Goal: Information Seeking & Learning: Learn about a topic

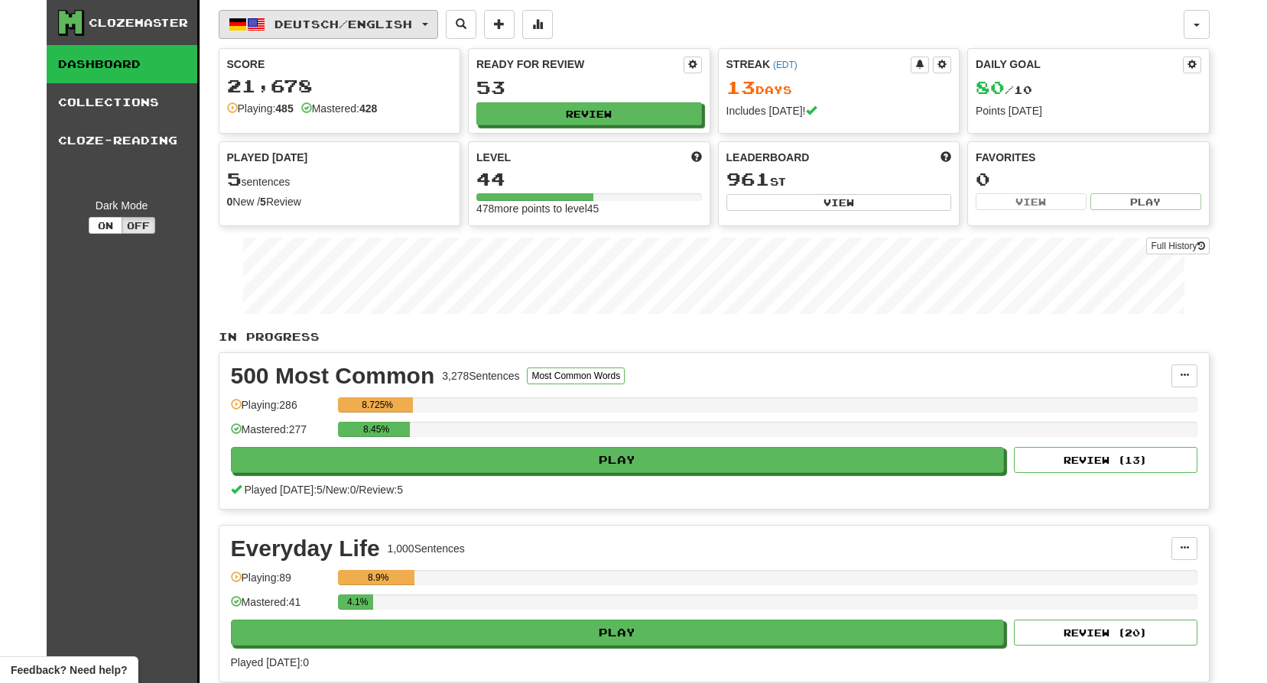
click at [365, 22] on span "Deutsch / English" at bounding box center [343, 24] width 138 height 13
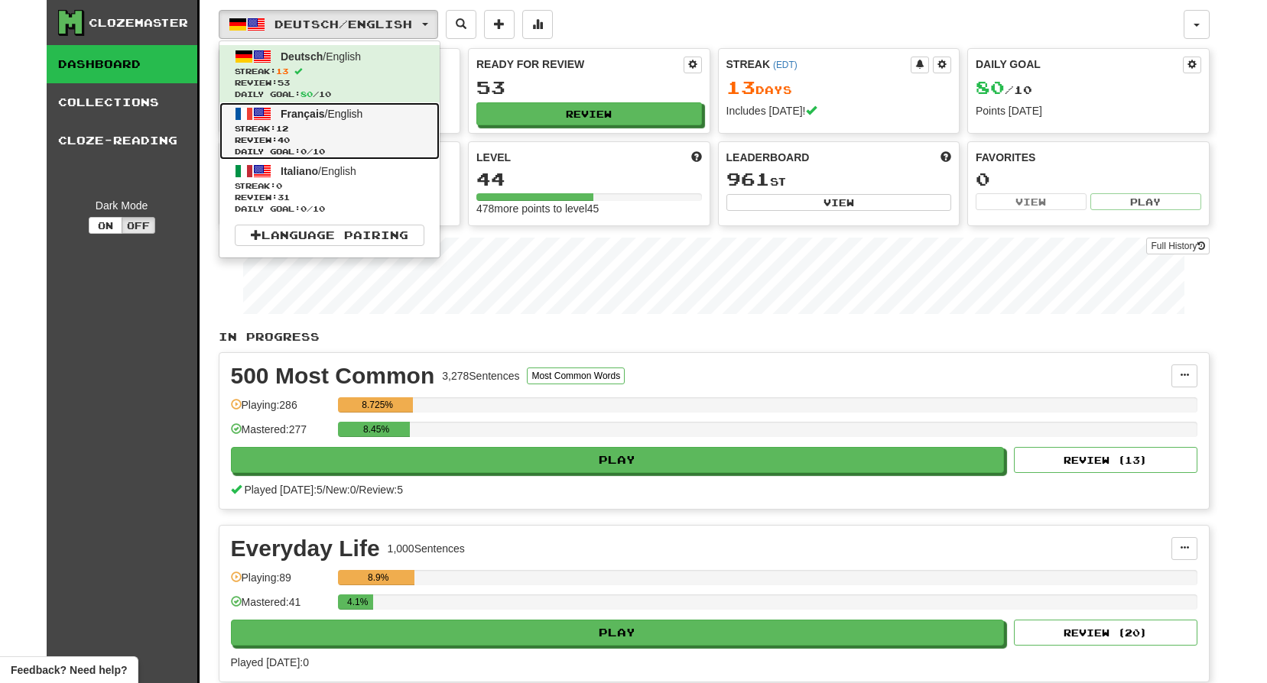
click at [346, 109] on span "Français / English" at bounding box center [322, 114] width 82 height 12
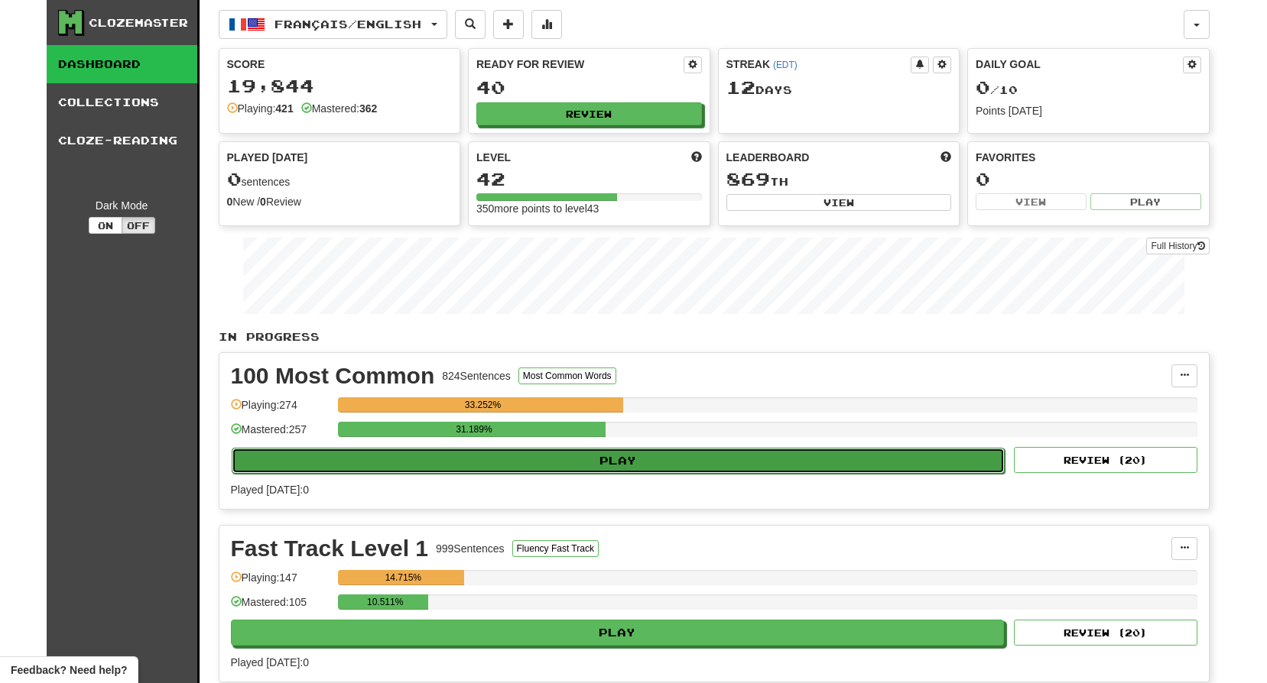
click at [683, 453] on button "Play" at bounding box center [619, 461] width 774 height 26
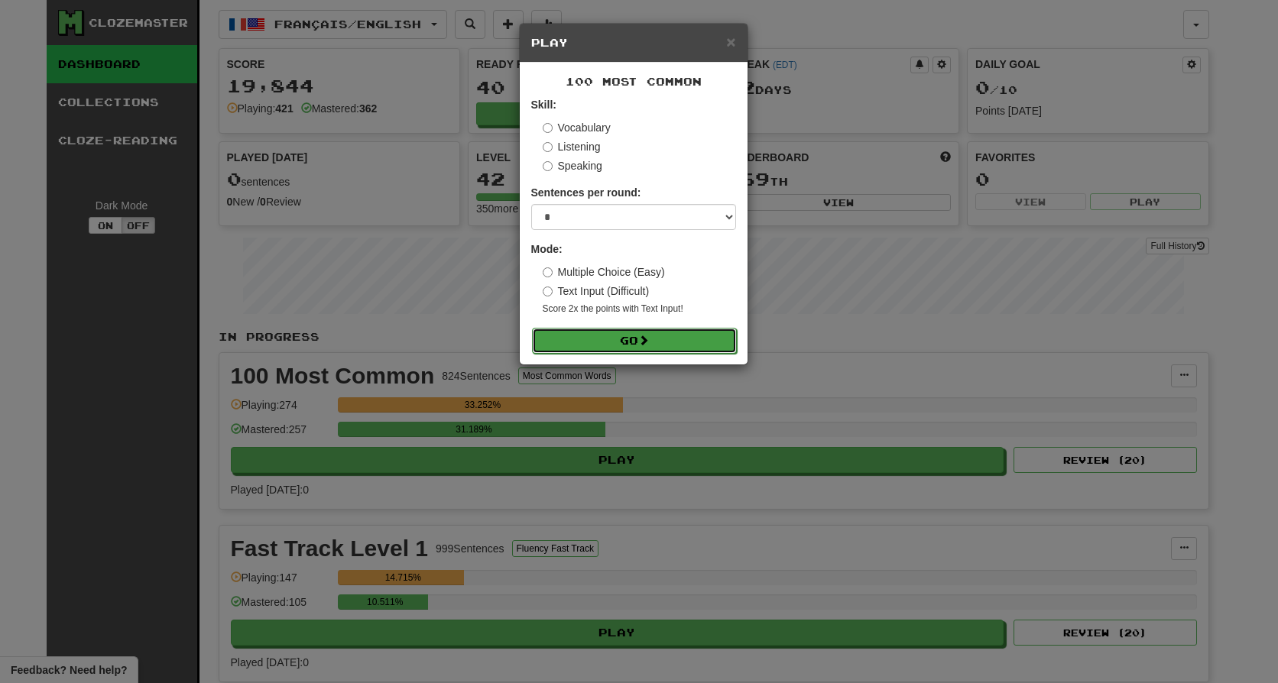
click at [672, 343] on button "Go" at bounding box center [634, 341] width 205 height 26
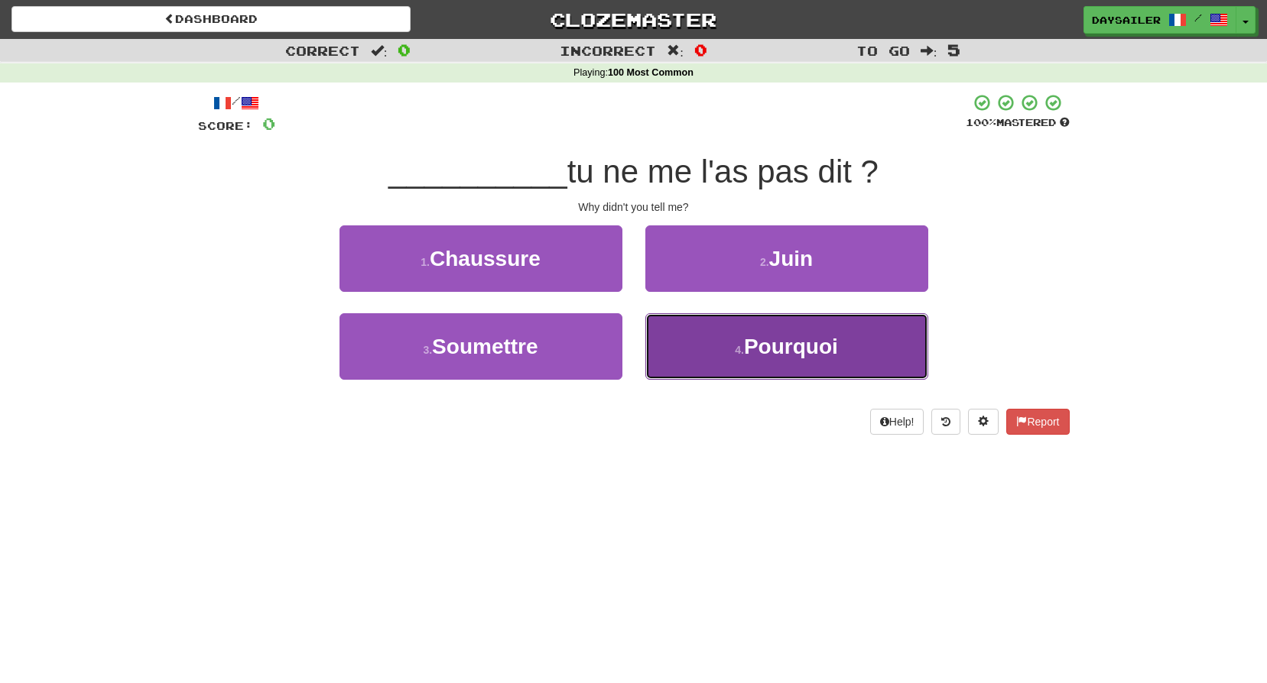
click at [751, 347] on span "Pourquoi" at bounding box center [791, 347] width 94 height 24
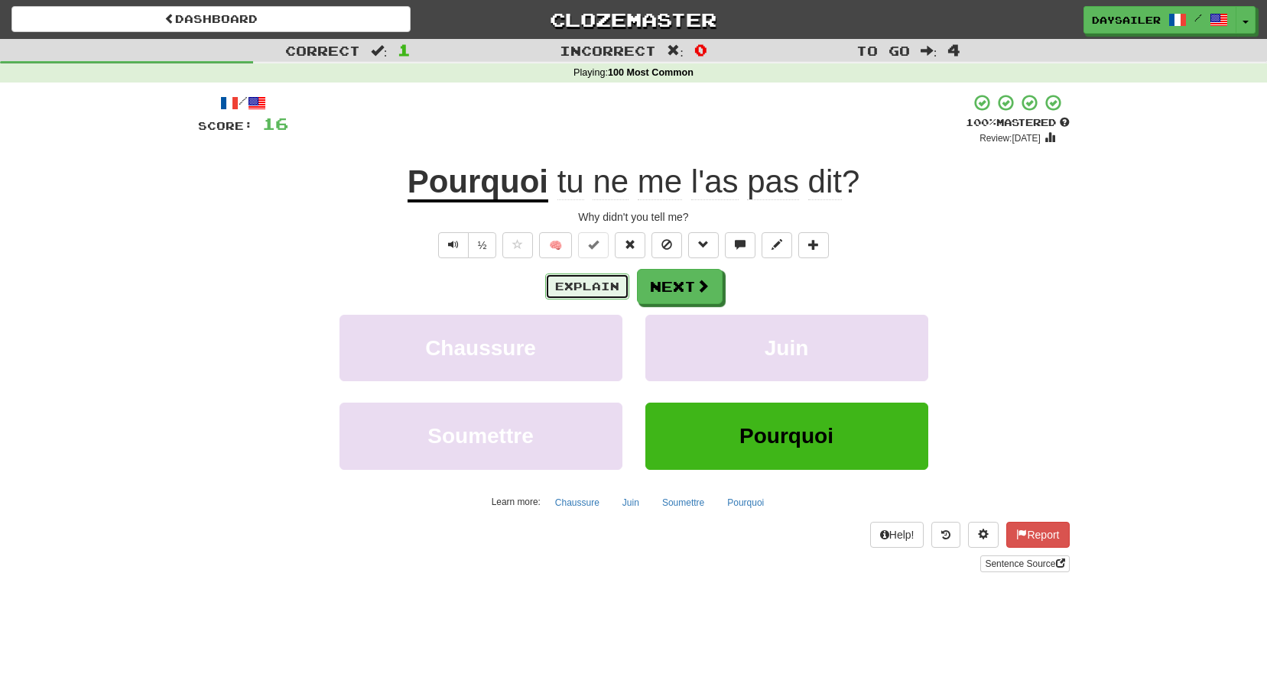
click at [576, 292] on button "Explain" at bounding box center [587, 287] width 84 height 26
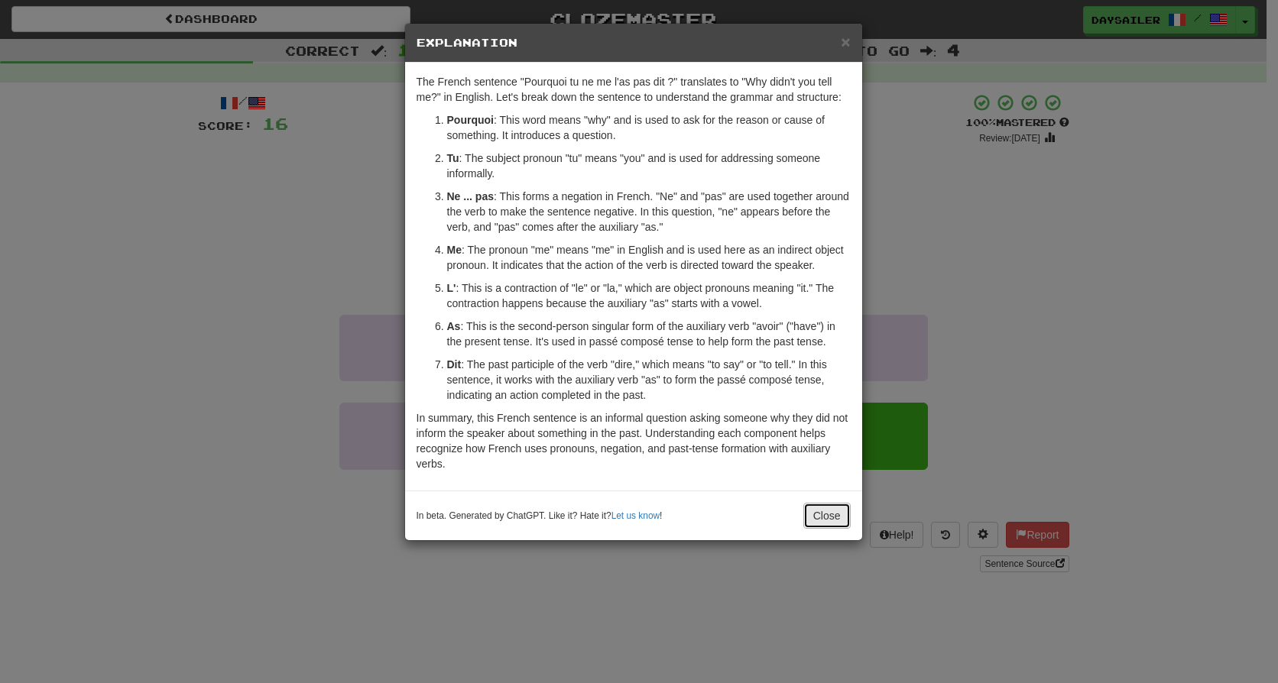
click at [813, 513] on button "Close" at bounding box center [826, 516] width 47 height 26
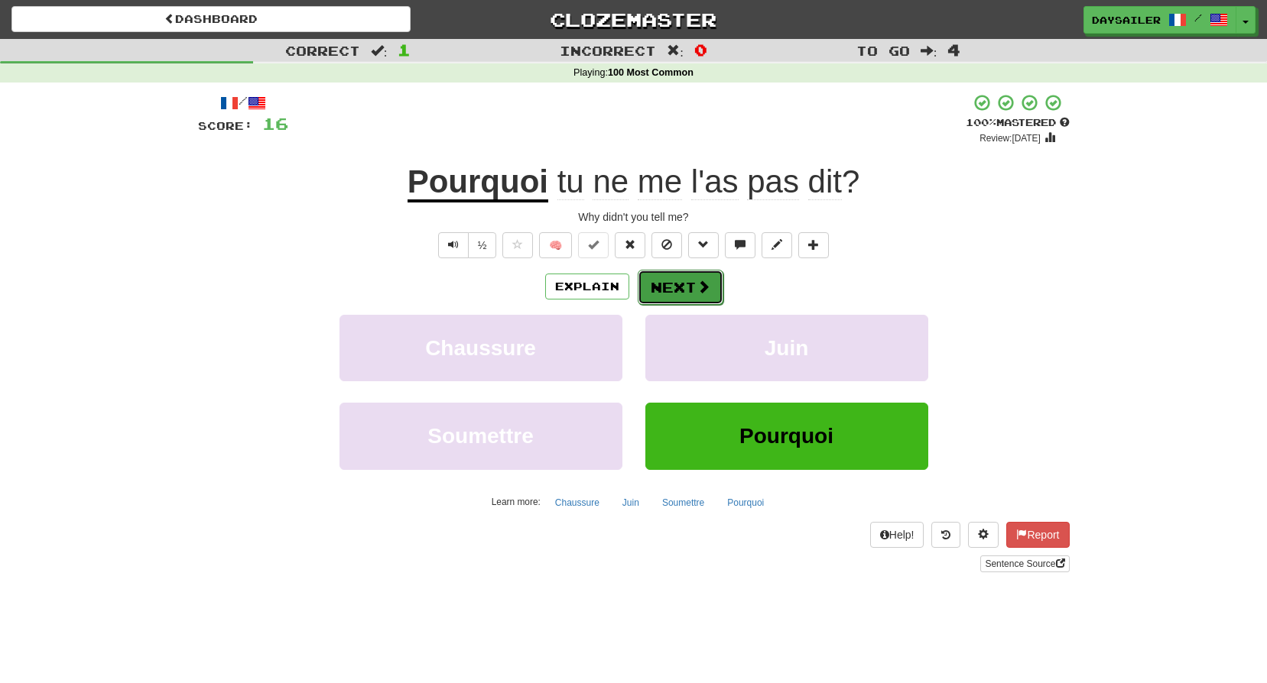
click at [671, 287] on button "Next" at bounding box center [681, 287] width 86 height 35
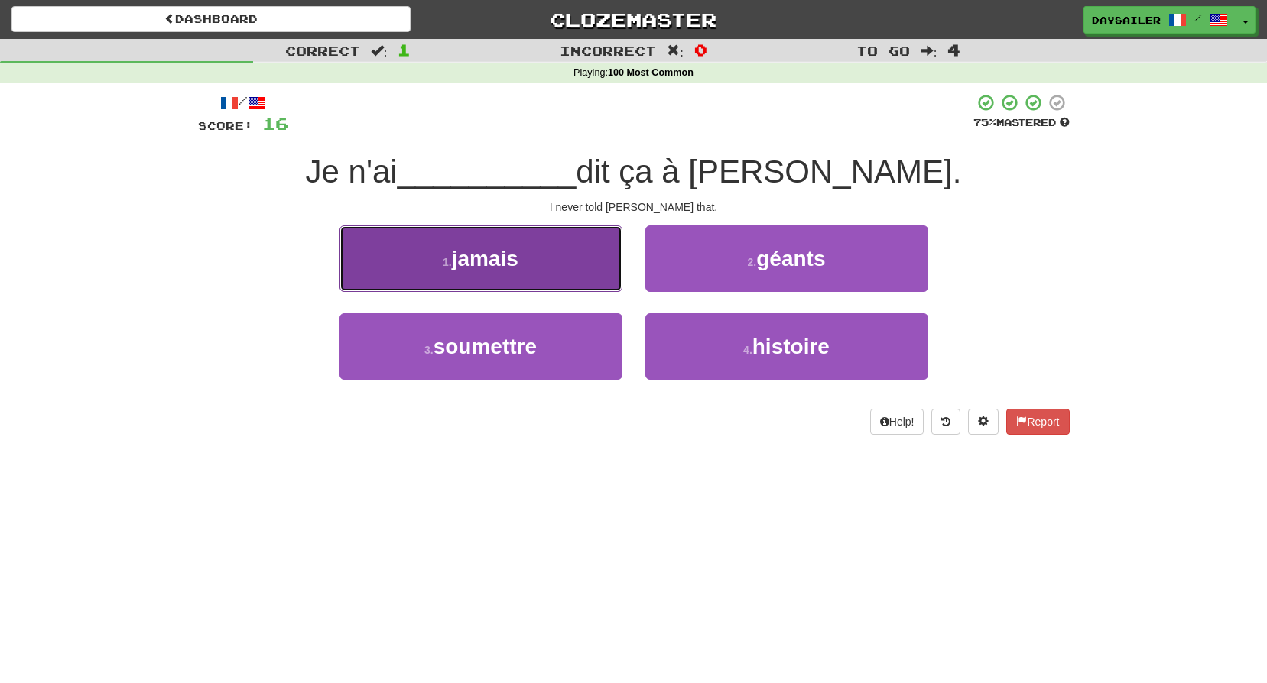
click at [530, 251] on button "1 . jamais" at bounding box center [480, 258] width 283 height 67
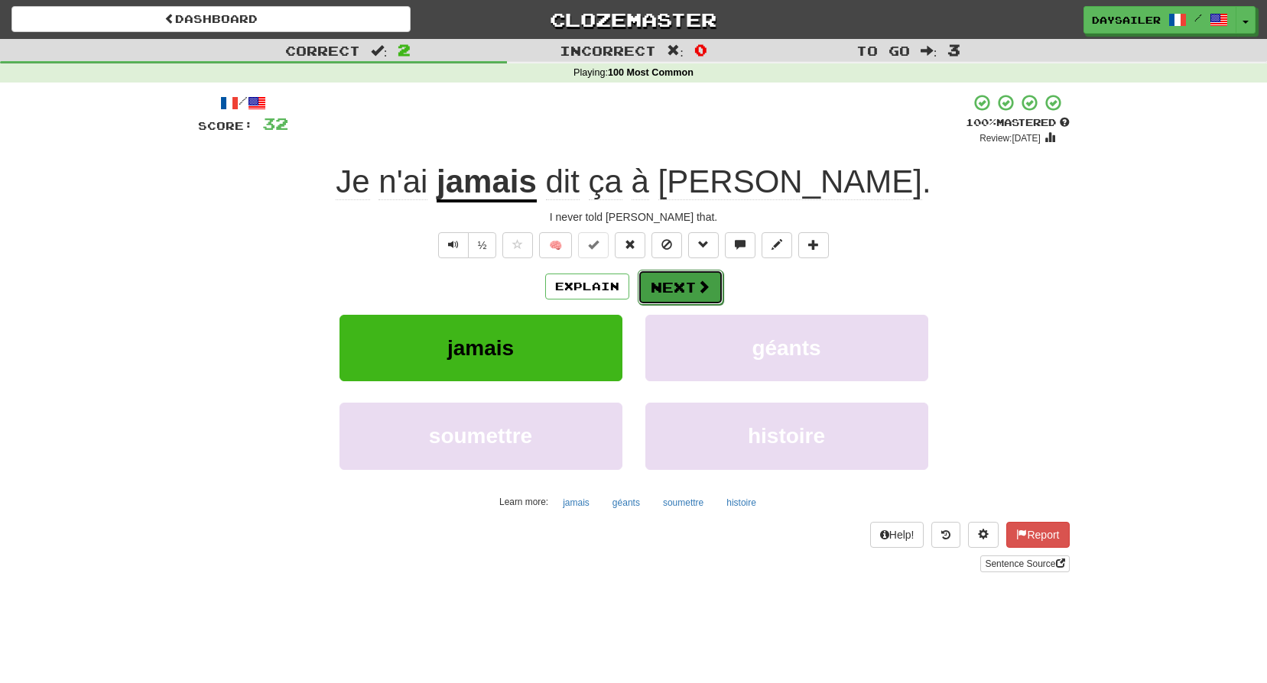
click at [659, 287] on button "Next" at bounding box center [681, 287] width 86 height 35
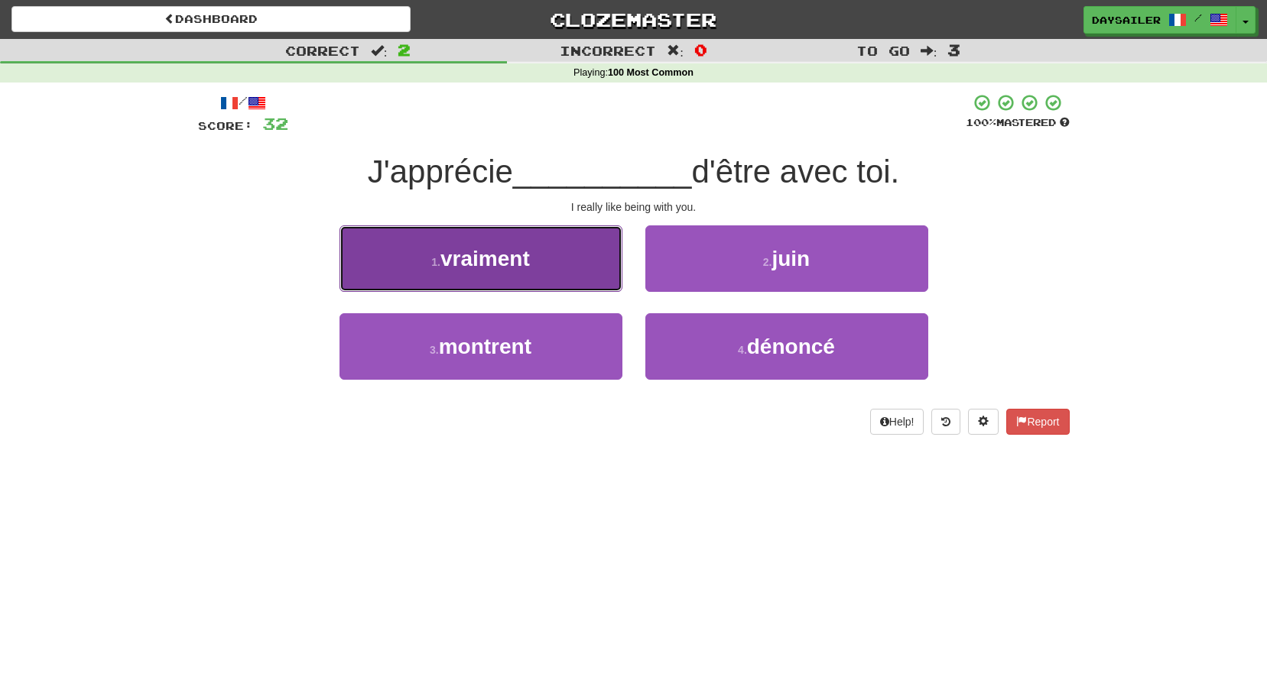
click at [544, 261] on button "1 . vraiment" at bounding box center [480, 258] width 283 height 67
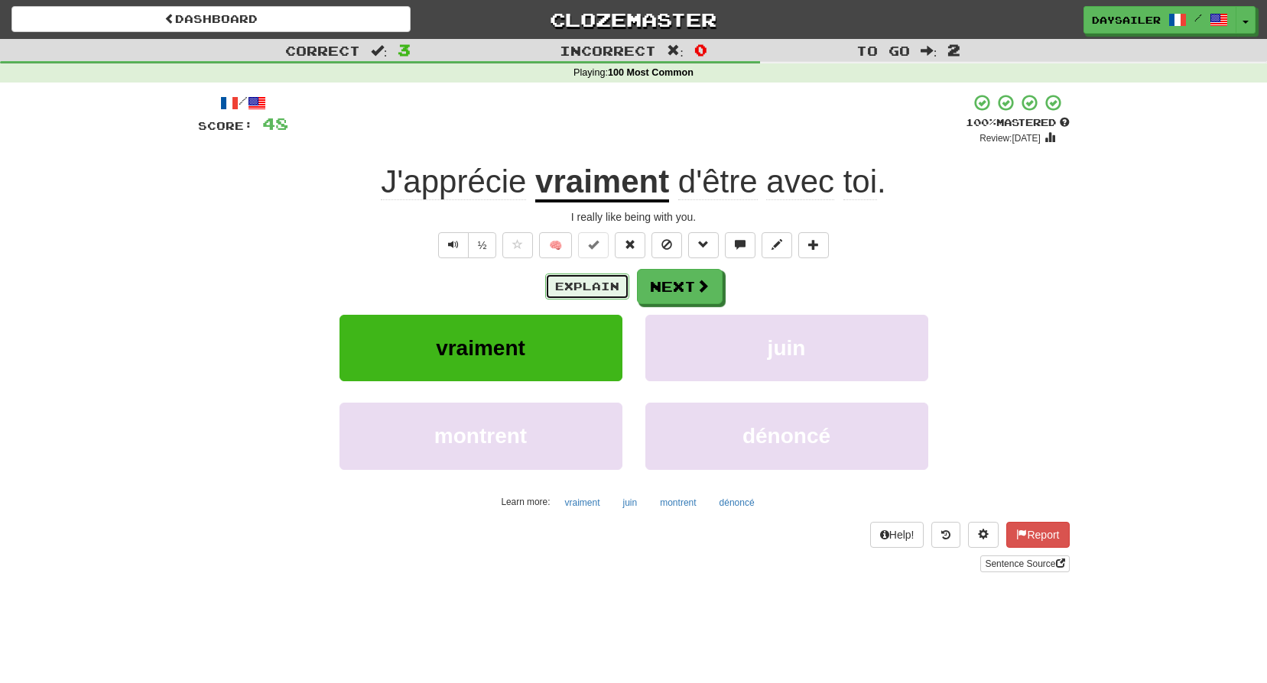
click at [602, 287] on button "Explain" at bounding box center [587, 287] width 84 height 26
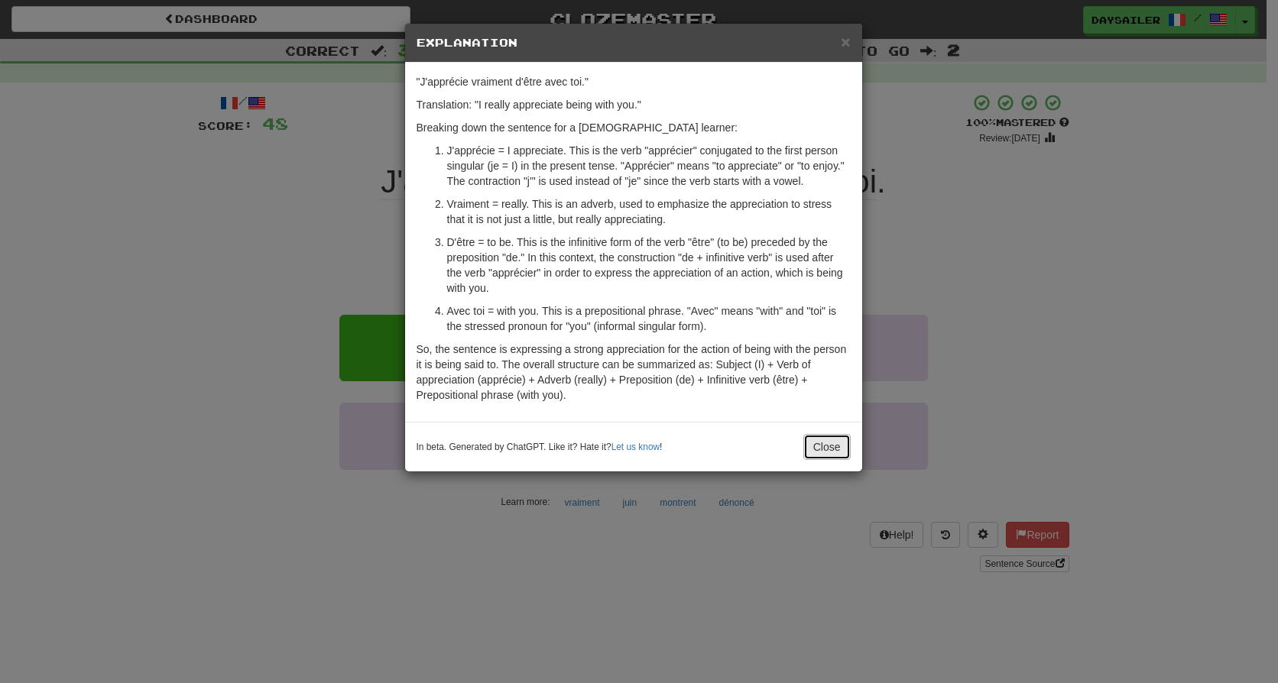
click at [810, 439] on button "Close" at bounding box center [826, 447] width 47 height 26
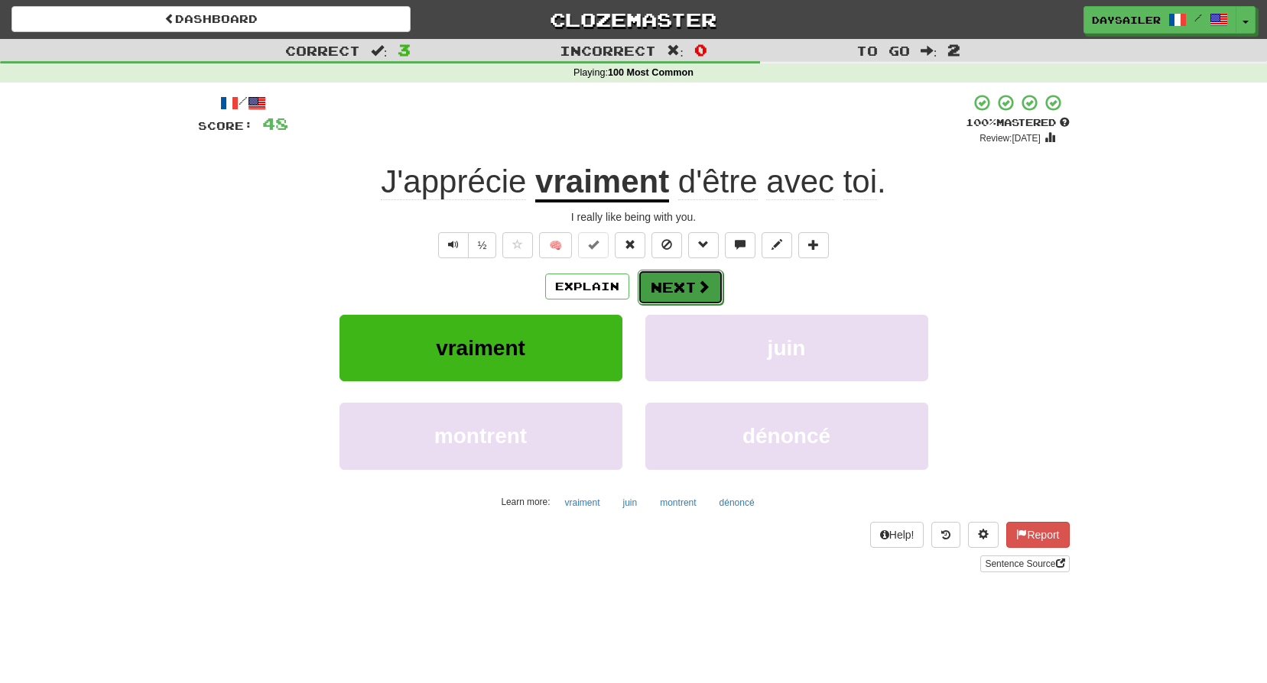
click at [670, 279] on button "Next" at bounding box center [681, 287] width 86 height 35
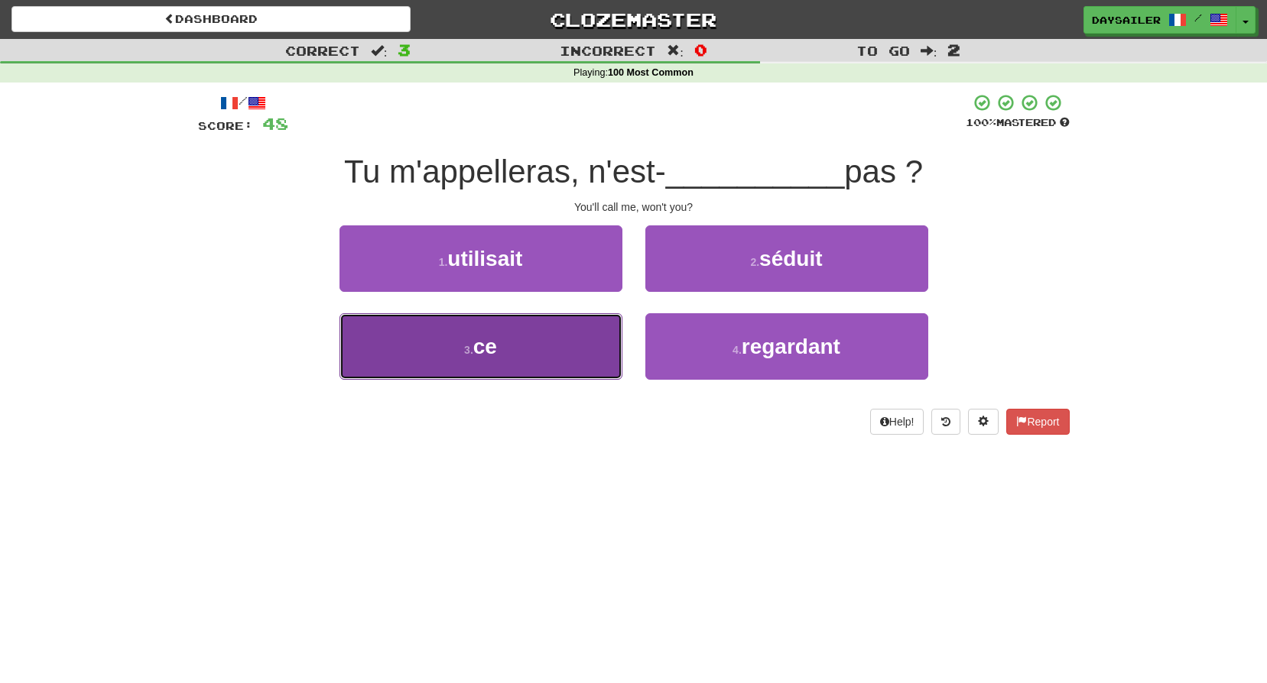
click at [563, 346] on button "3 . ce" at bounding box center [480, 346] width 283 height 67
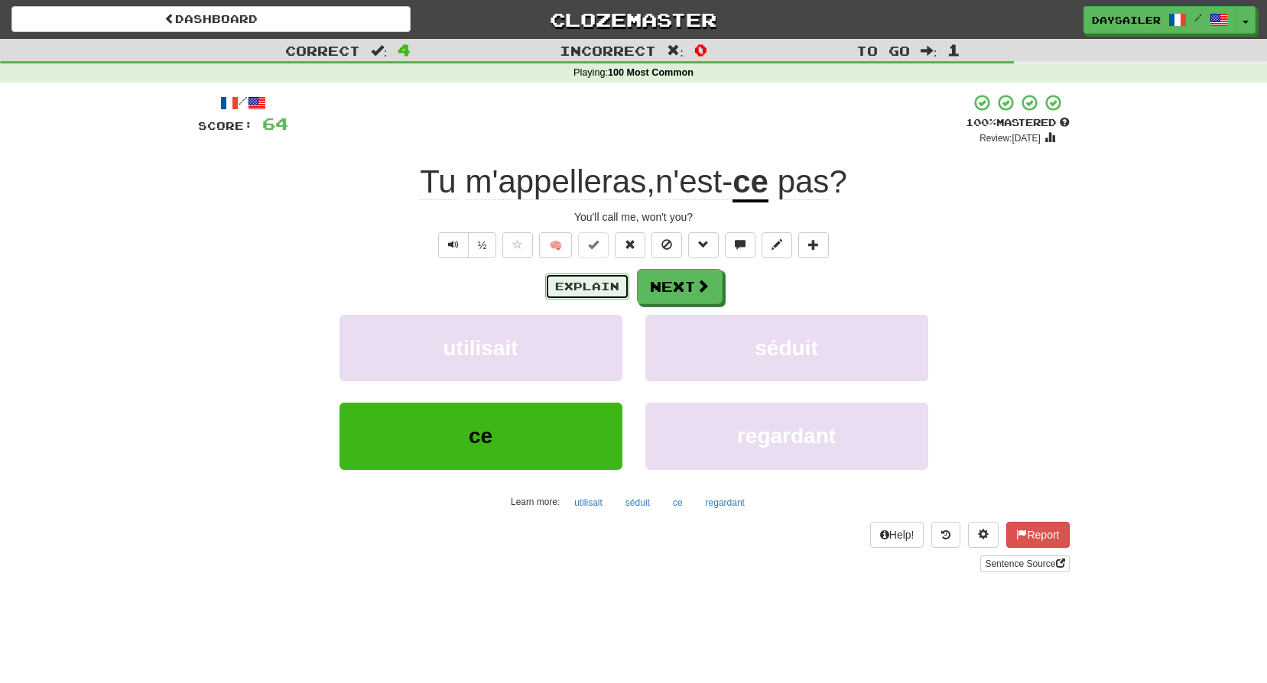
click at [611, 287] on button "Explain" at bounding box center [587, 287] width 84 height 26
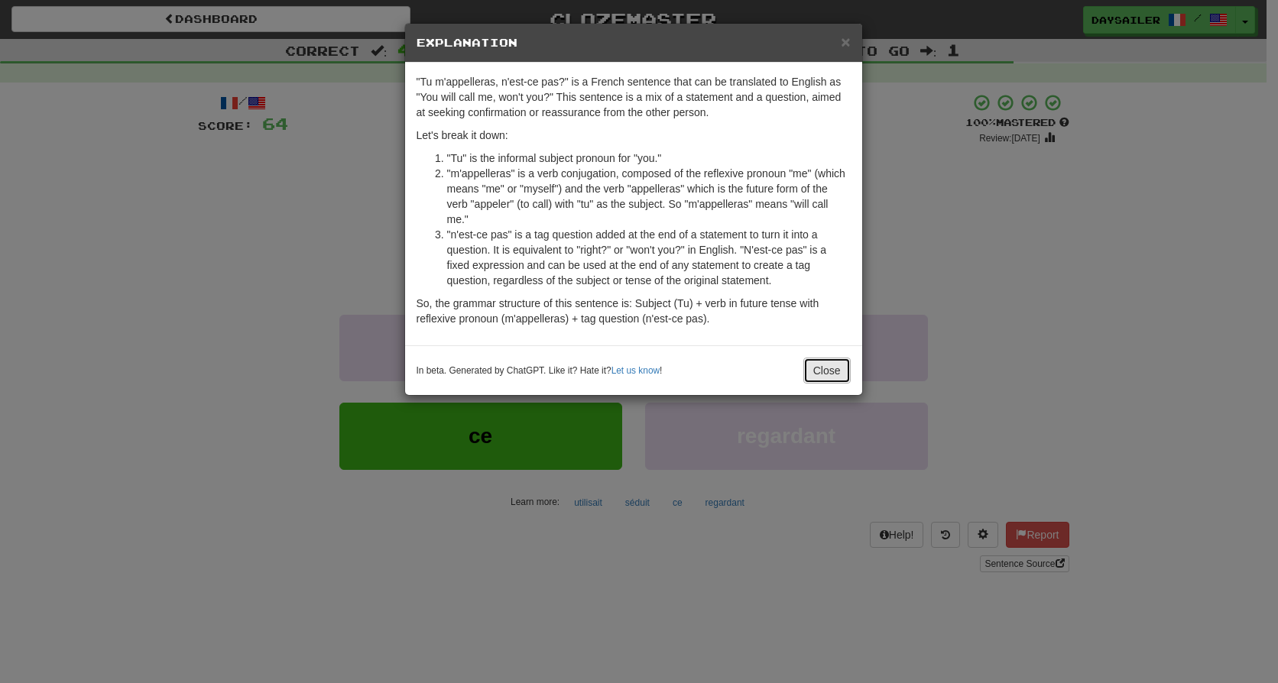
click at [823, 370] on button "Close" at bounding box center [826, 371] width 47 height 26
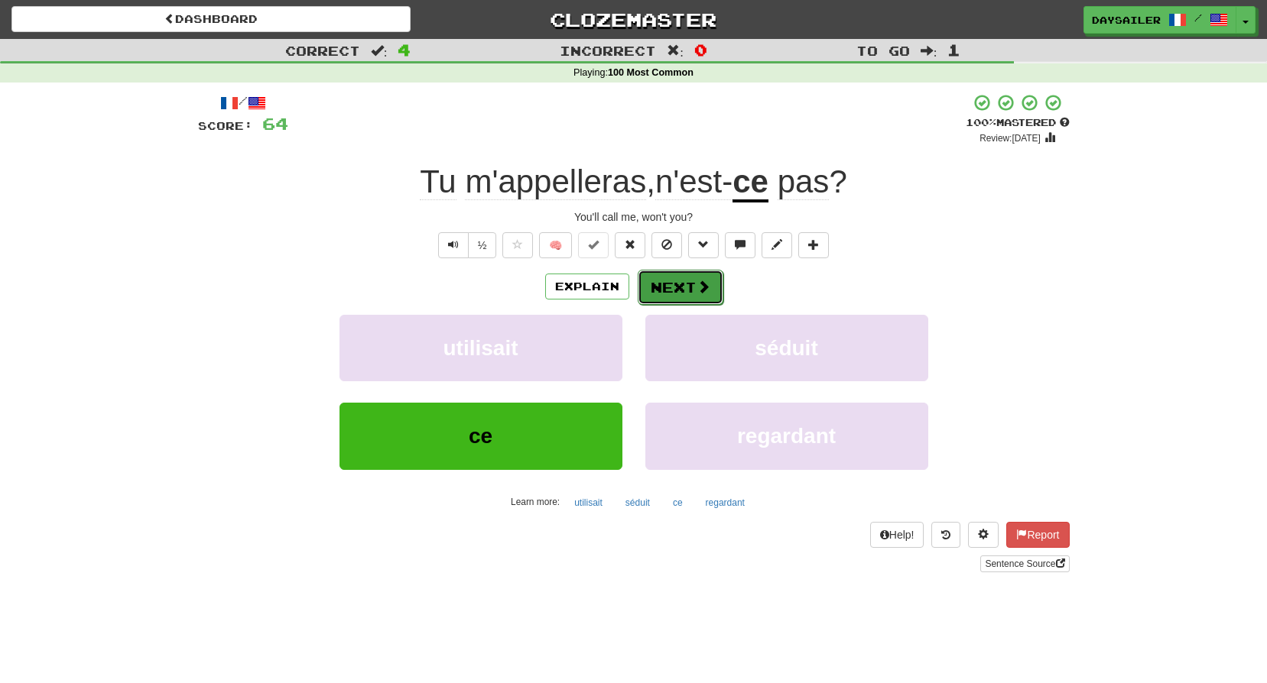
click at [693, 278] on button "Next" at bounding box center [681, 287] width 86 height 35
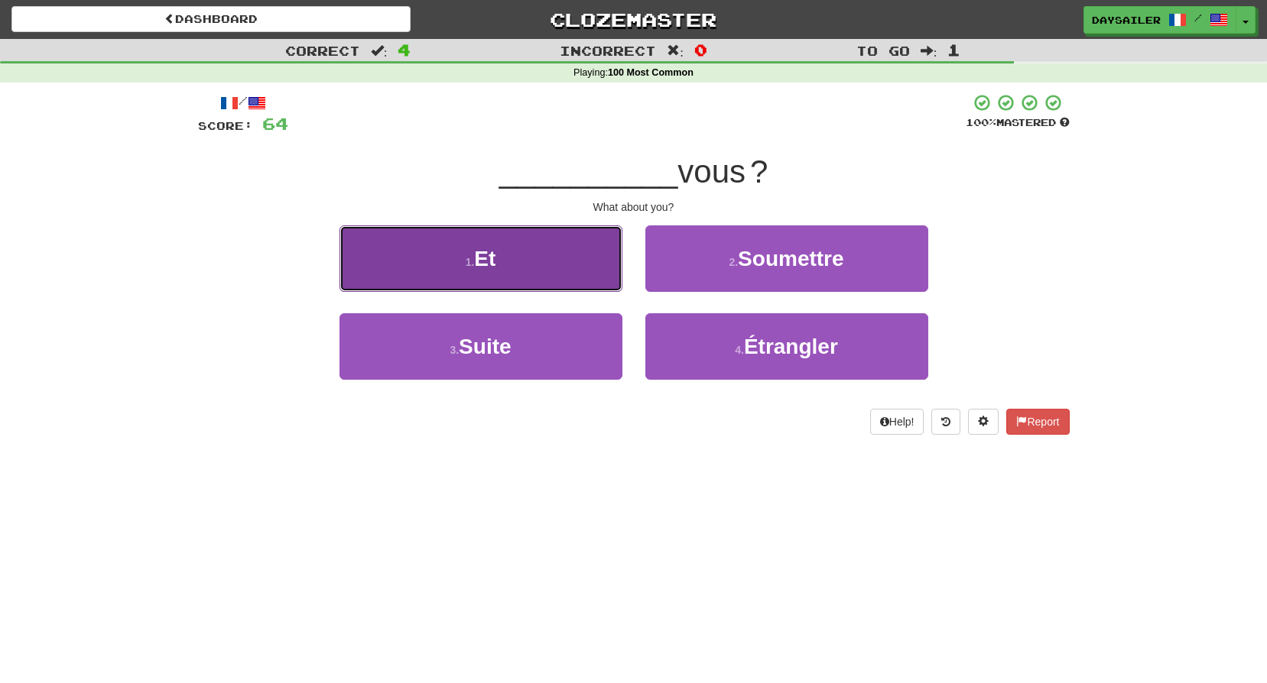
click at [572, 271] on button "1 . Et" at bounding box center [480, 258] width 283 height 67
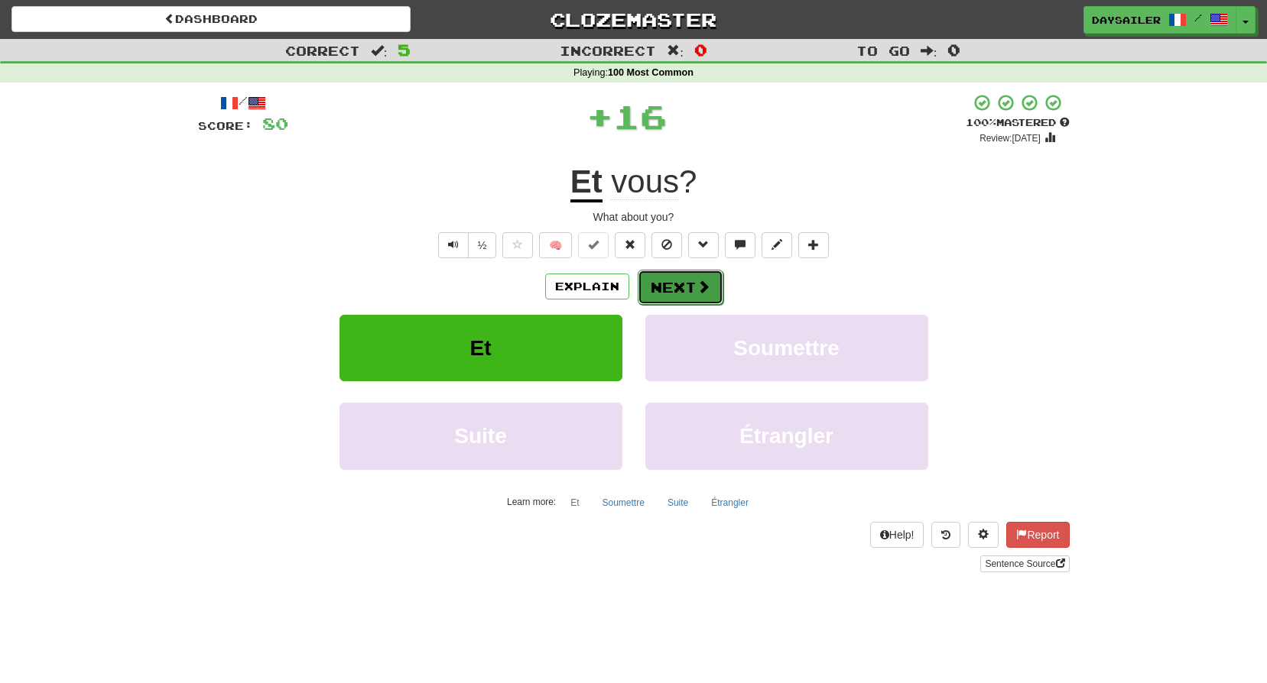
click at [680, 291] on button "Next" at bounding box center [681, 287] width 86 height 35
